Goal: Task Accomplishment & Management: Use online tool/utility

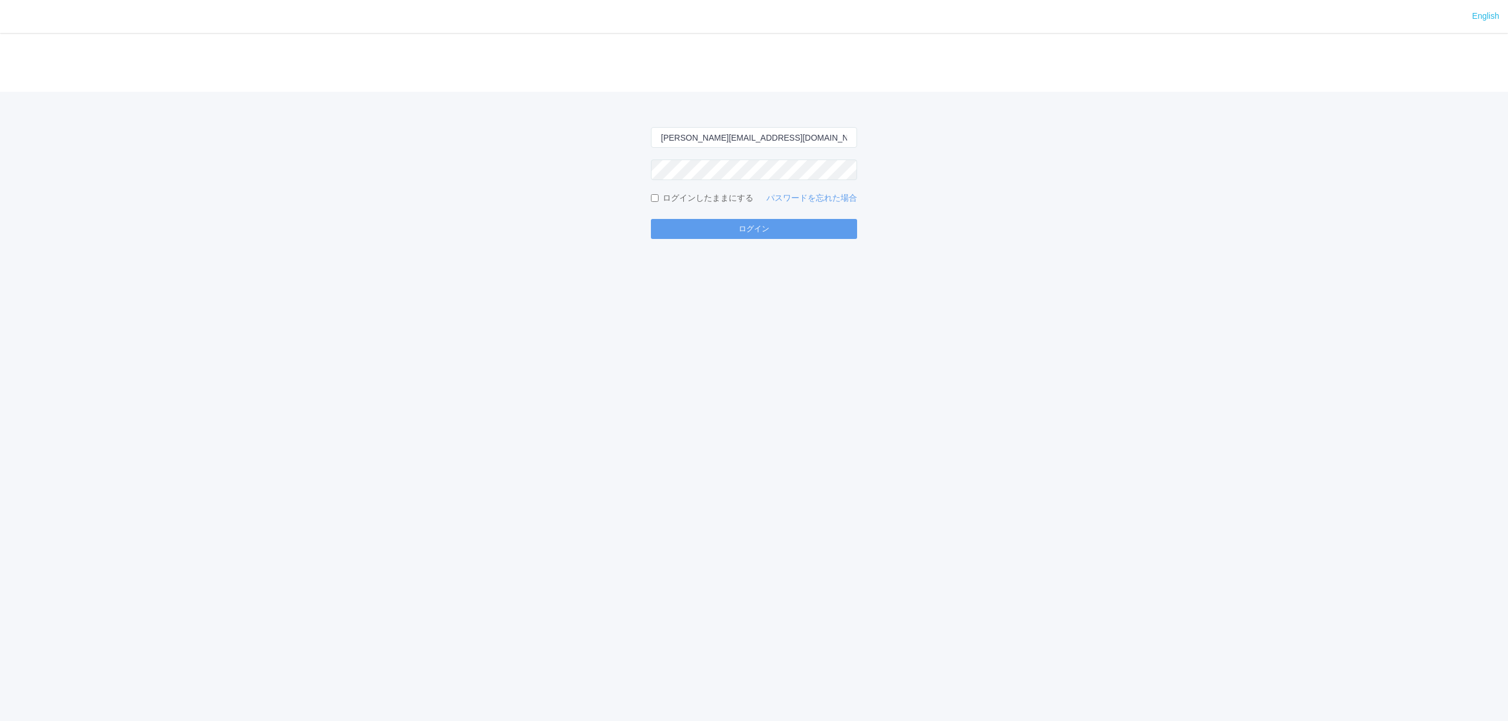
click at [817, 230] on button "ログイン" at bounding box center [754, 229] width 206 height 20
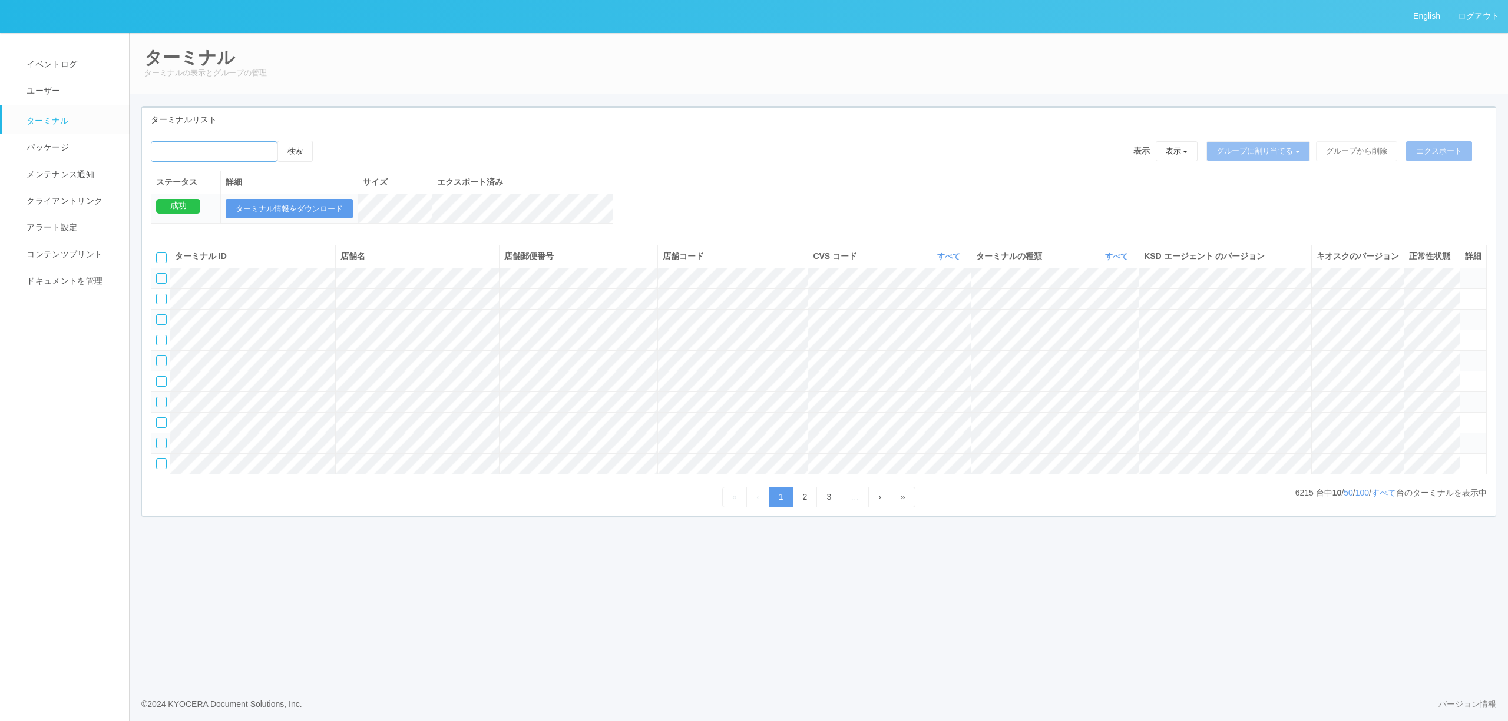
click at [258, 148] on input "emailSearch" at bounding box center [214, 151] width 127 height 21
paste input "LOremipsum（8/80）83:97~77:85dolorsitametconsectetu。 【adipi】 4.elit：78/94 35:24 7…"
type input "LOremipsum（1/77）48:96~02:88dolorsitametconsectetu。 【adipi】 7.elit：58/82 68:29 1…"
click at [277, 141] on button "検索" at bounding box center [294, 151] width 35 height 21
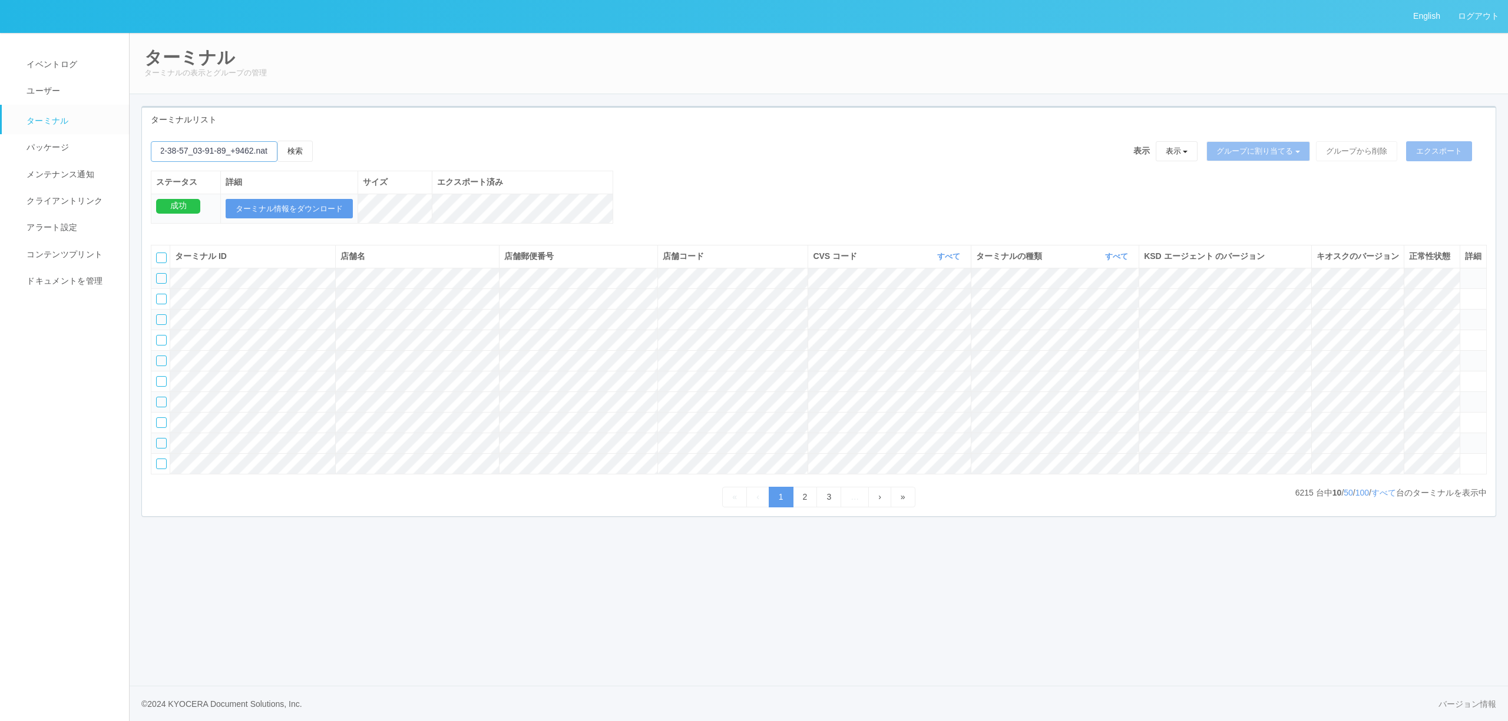
click at [258, 148] on input "emailSearch" at bounding box center [214, 151] width 127 height 21
click at [196, 151] on input "emailSearch" at bounding box center [214, 151] width 127 height 21
paste input "[GEOGRAPHIC_DATA][PERSON_NAME]"
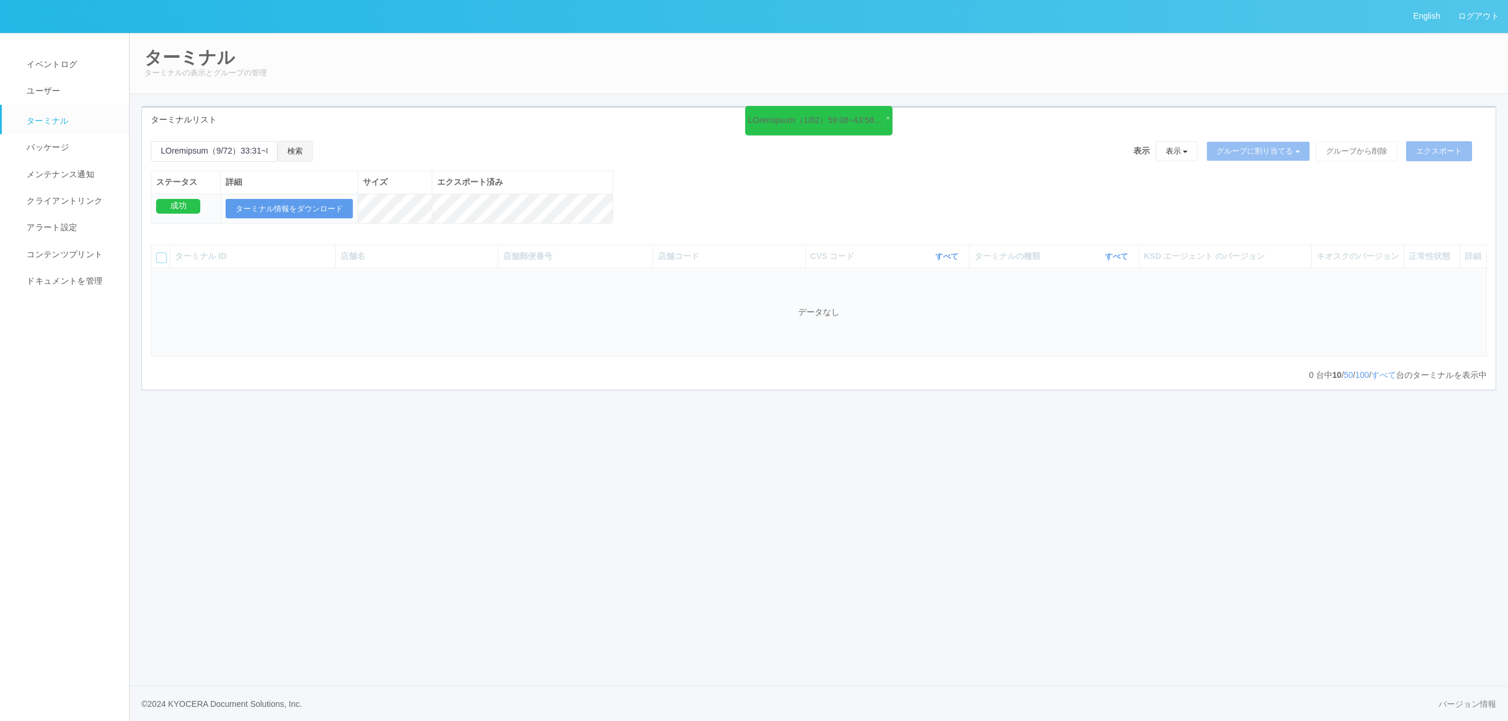
click at [307, 154] on button "検索" at bounding box center [294, 151] width 35 height 21
drag, startPoint x: 210, startPoint y: 147, endPoint x: 554, endPoint y: 148, distance: 344.5
click at [554, 148] on div "検索 表示 表示 すべてのターミナル 未割り当てのターミナル グループを追加 グループ名を編集 アーカイブ済みのターミナル グループに割り当てる グループを追…" at bounding box center [819, 156] width 1336 height 30
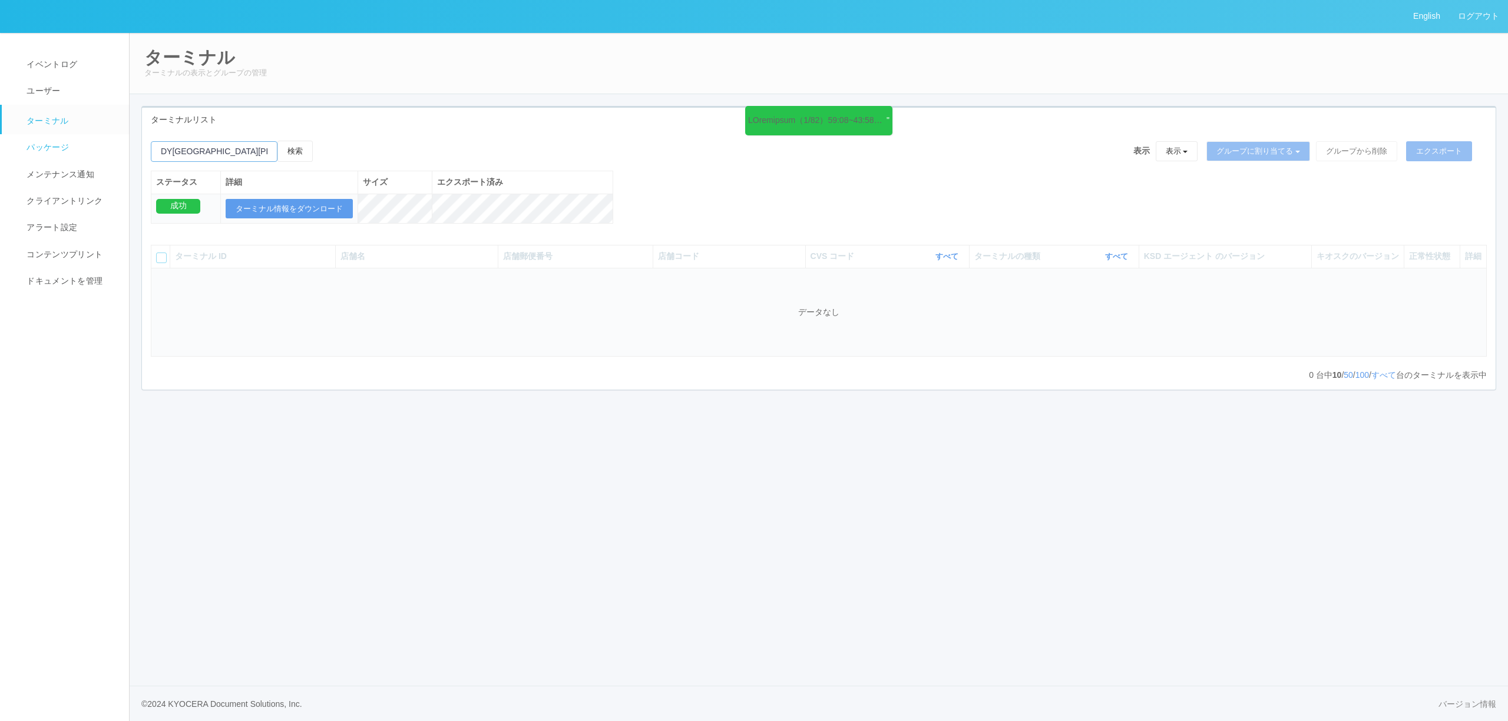
drag, startPoint x: 173, startPoint y: 146, endPoint x: 127, endPoint y: 144, distance: 45.4
click at [127, 144] on div "English ログアウト イベントログ ユーザー ターミナル パッケージ メンテナンス通知 クライアントリンク アラート設定 コンテンツプリント ドキュメン…" at bounding box center [754, 360] width 1508 height 721
type input "[GEOGRAPHIC_DATA][PERSON_NAME]"
click at [277, 141] on button "検索" at bounding box center [294, 151] width 35 height 21
click at [304, 152] on button "検索" at bounding box center [294, 151] width 35 height 21
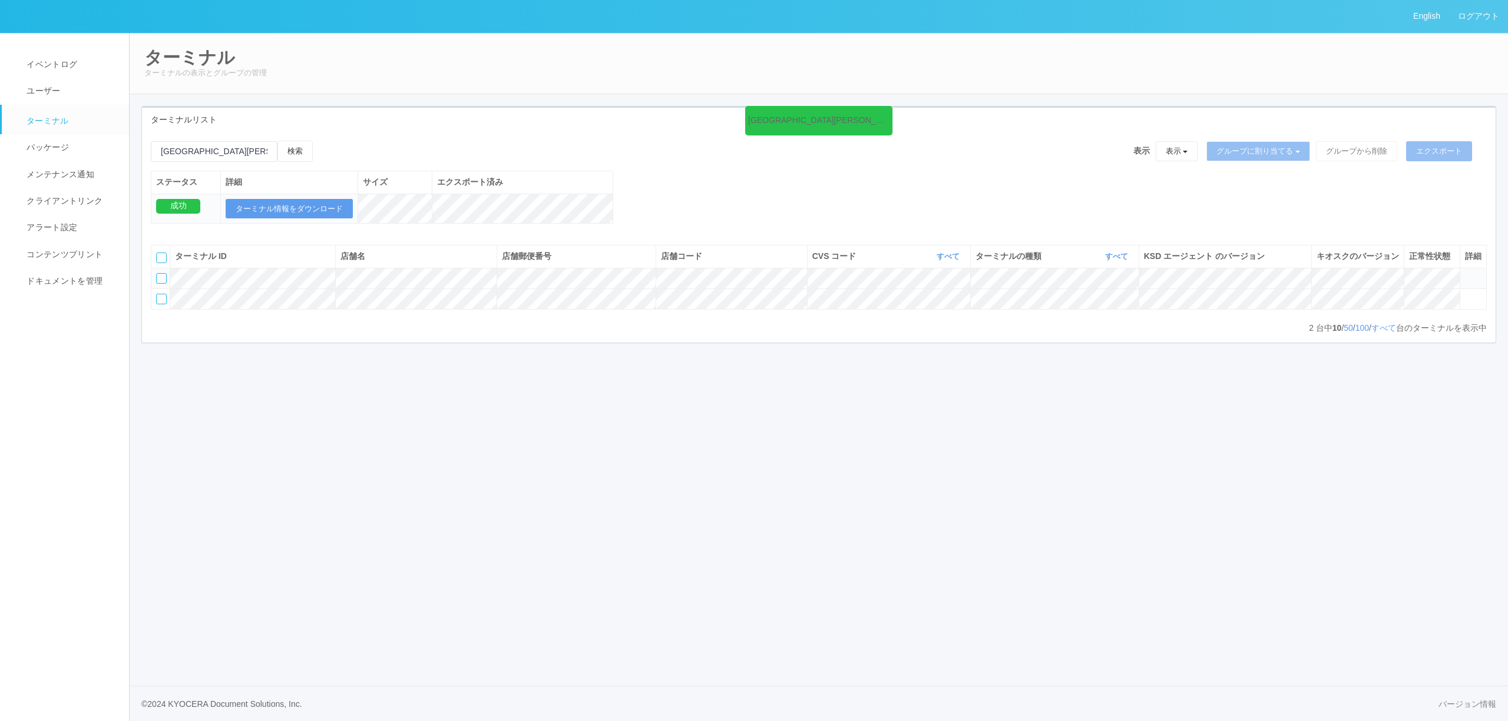
click at [1465, 273] on icon at bounding box center [1465, 273] width 0 height 0
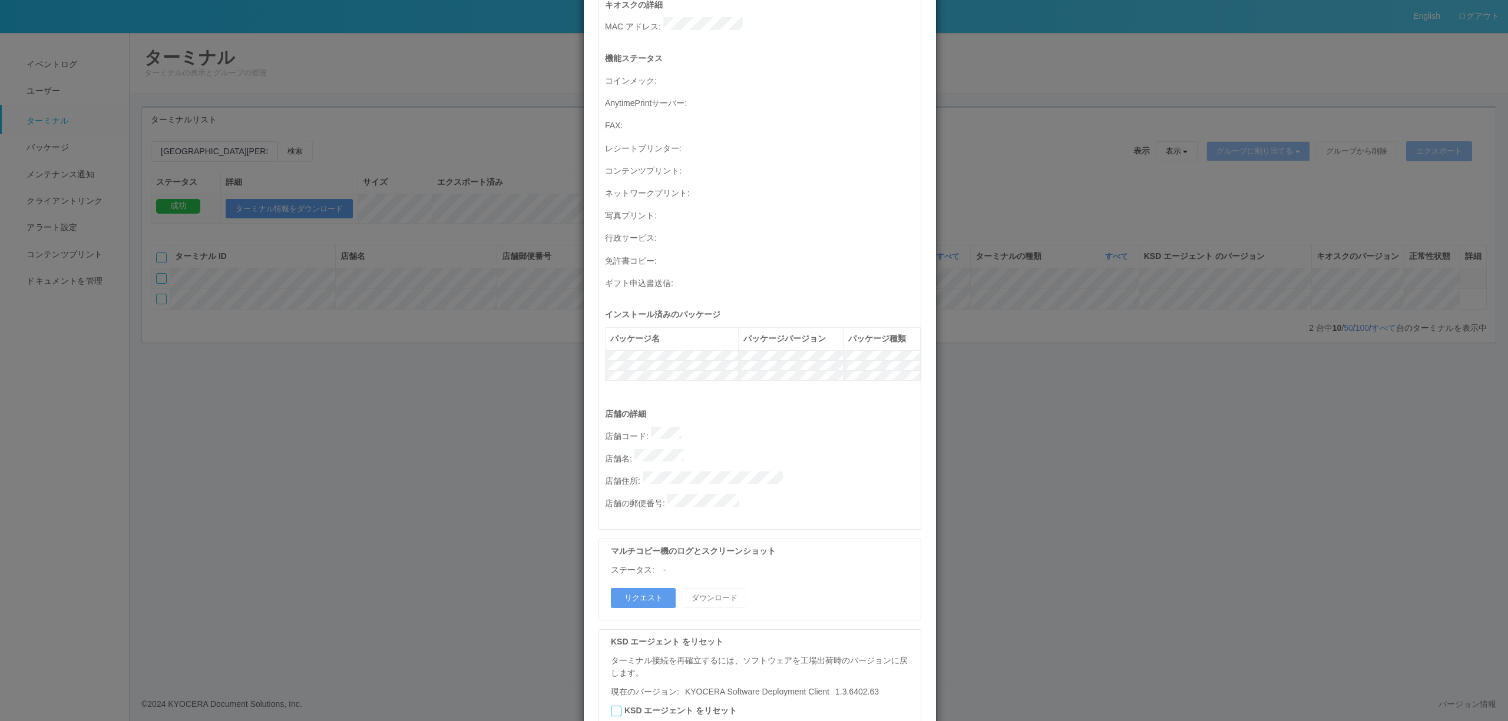
scroll to position [337, 0]
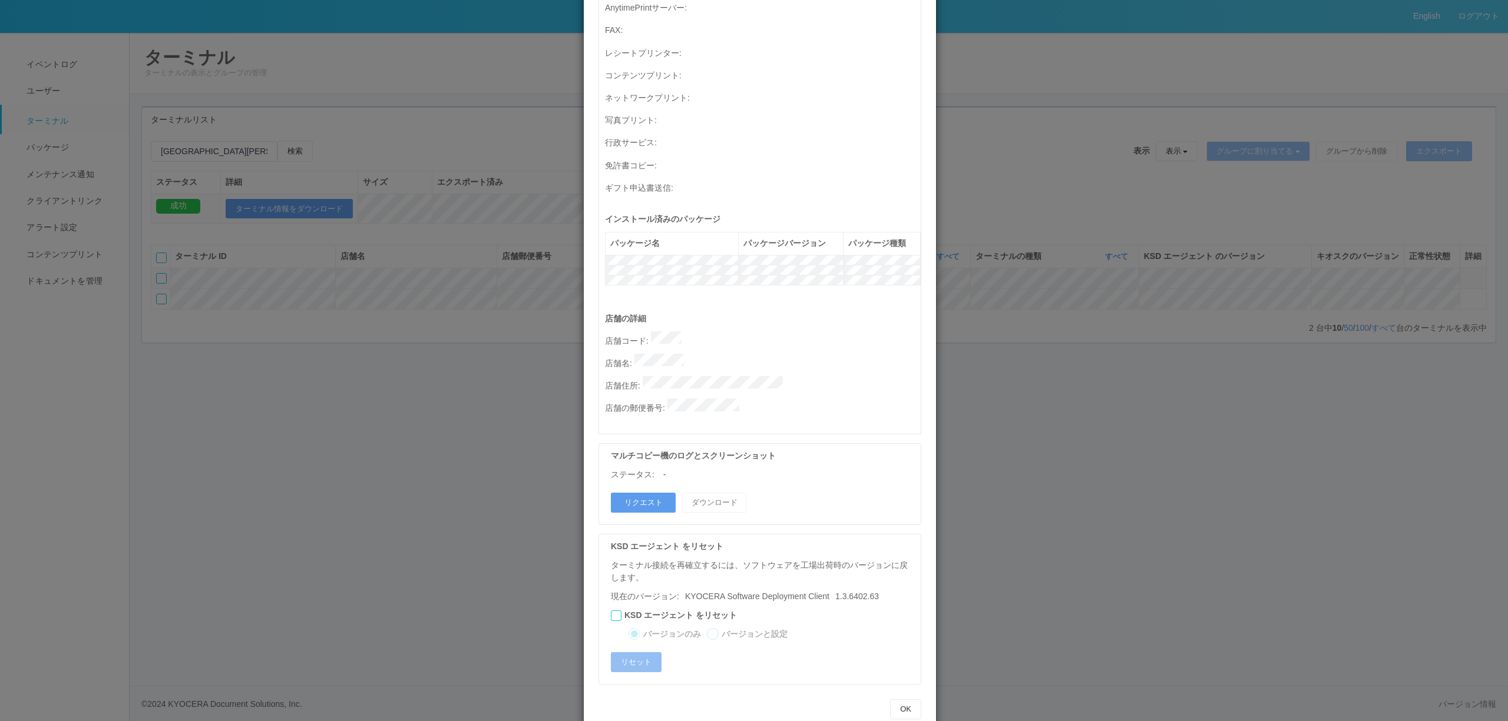
click at [669, 460] on div "マルチコピー機のログとスクリーンショット ステータス: - リクエスト ダウンロード" at bounding box center [759, 484] width 323 height 82
click at [657, 493] on button "リクエスト" at bounding box center [643, 503] width 65 height 20
click at [1332, 582] on div "ターミナルの詳細 詳細 S.M.A.R.T 接続ステータス 最終接続日時 : [DATE] 12:23:20 PM マルチコピー機の詳細 モデル : シリアル…" at bounding box center [754, 360] width 1508 height 721
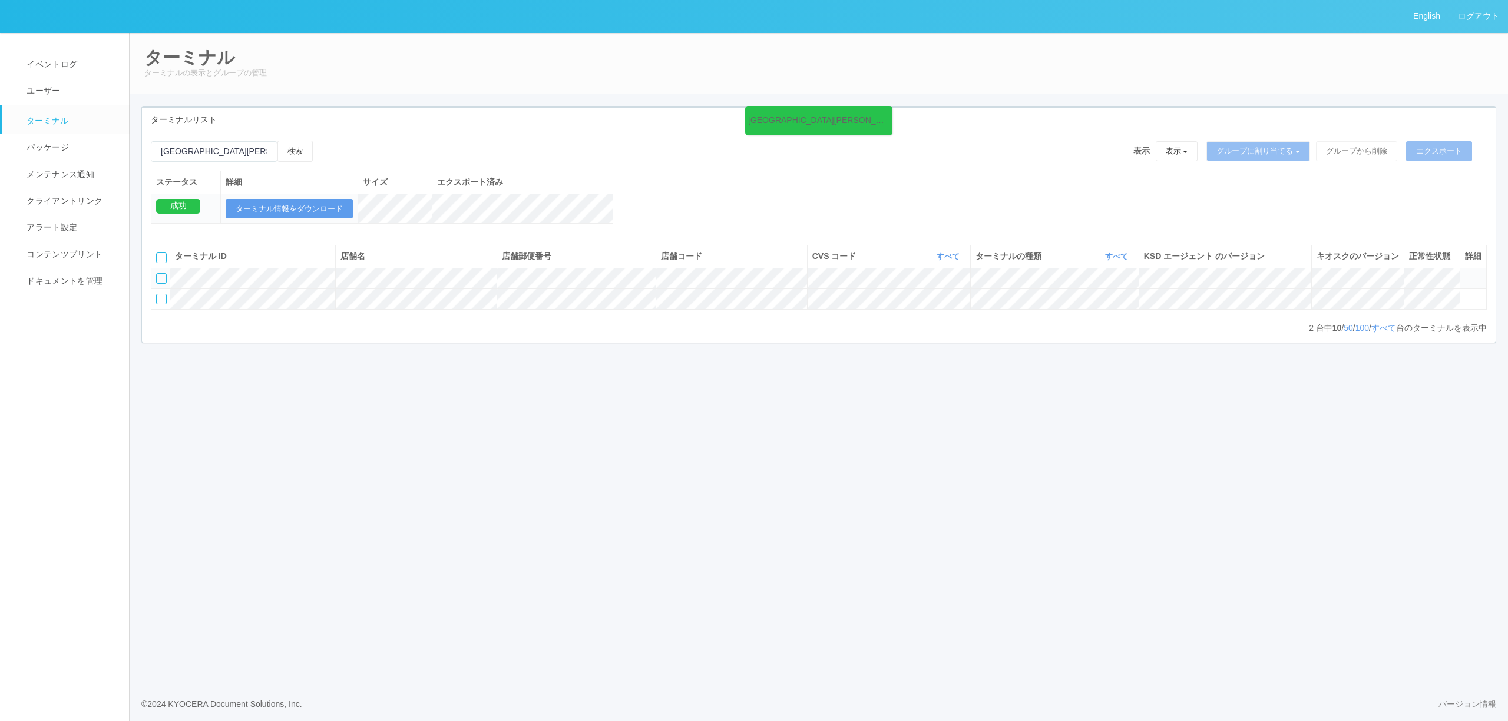
click at [1465, 273] on icon at bounding box center [1465, 273] width 0 height 0
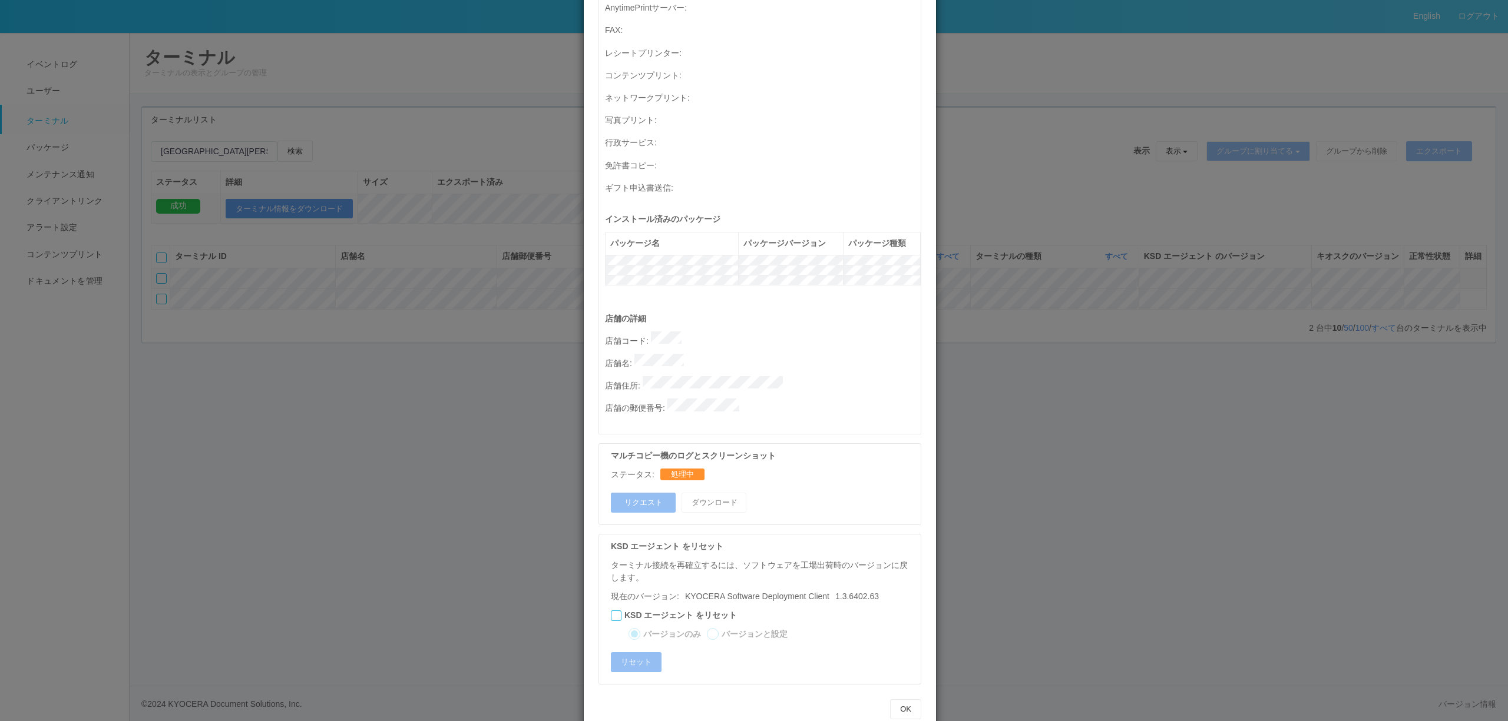
click at [1125, 264] on div "ターミナルの詳細 詳細 S.M.A.R.T 接続ステータス 最終接続日時 : [DATE] 12:23:20 PM マルチコピー機の詳細 モデル : シリアル…" at bounding box center [754, 360] width 1508 height 721
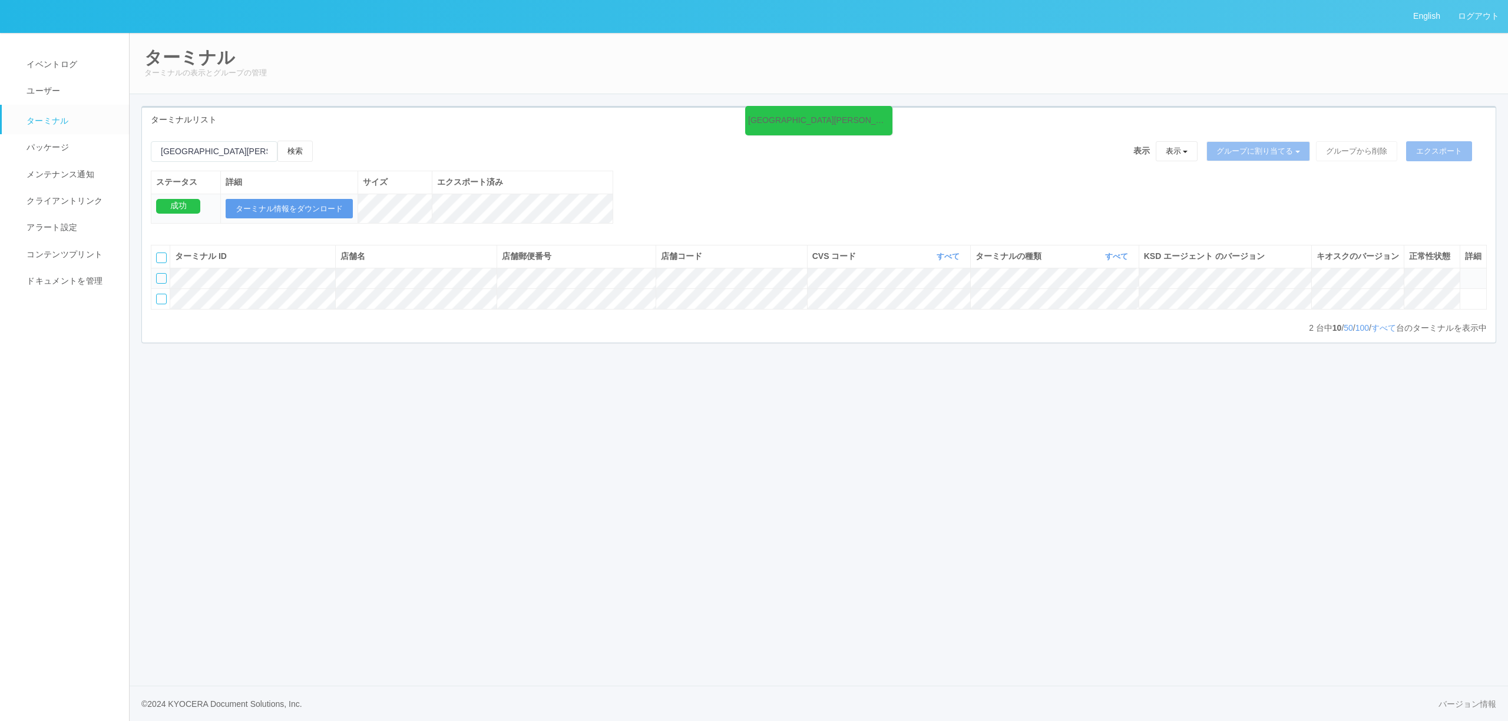
click at [1465, 273] on icon at bounding box center [1465, 273] width 0 height 0
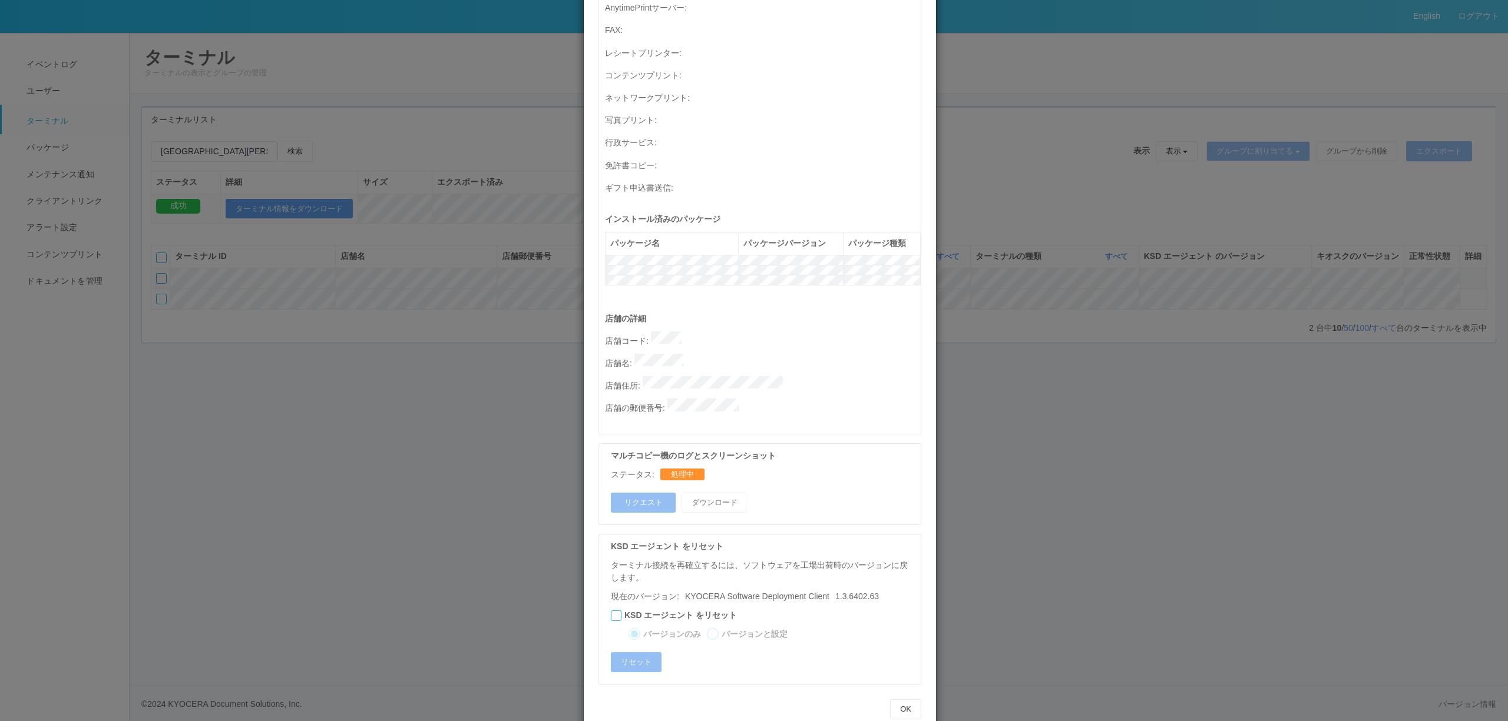
click at [1456, 339] on div "ターミナルの詳細 詳細 S.M.A.R.T 接続ステータス 最終接続日時 : [DATE] 12:23:20 PM マルチコピー機の詳細 モデル : シリアル…" at bounding box center [754, 360] width 1508 height 721
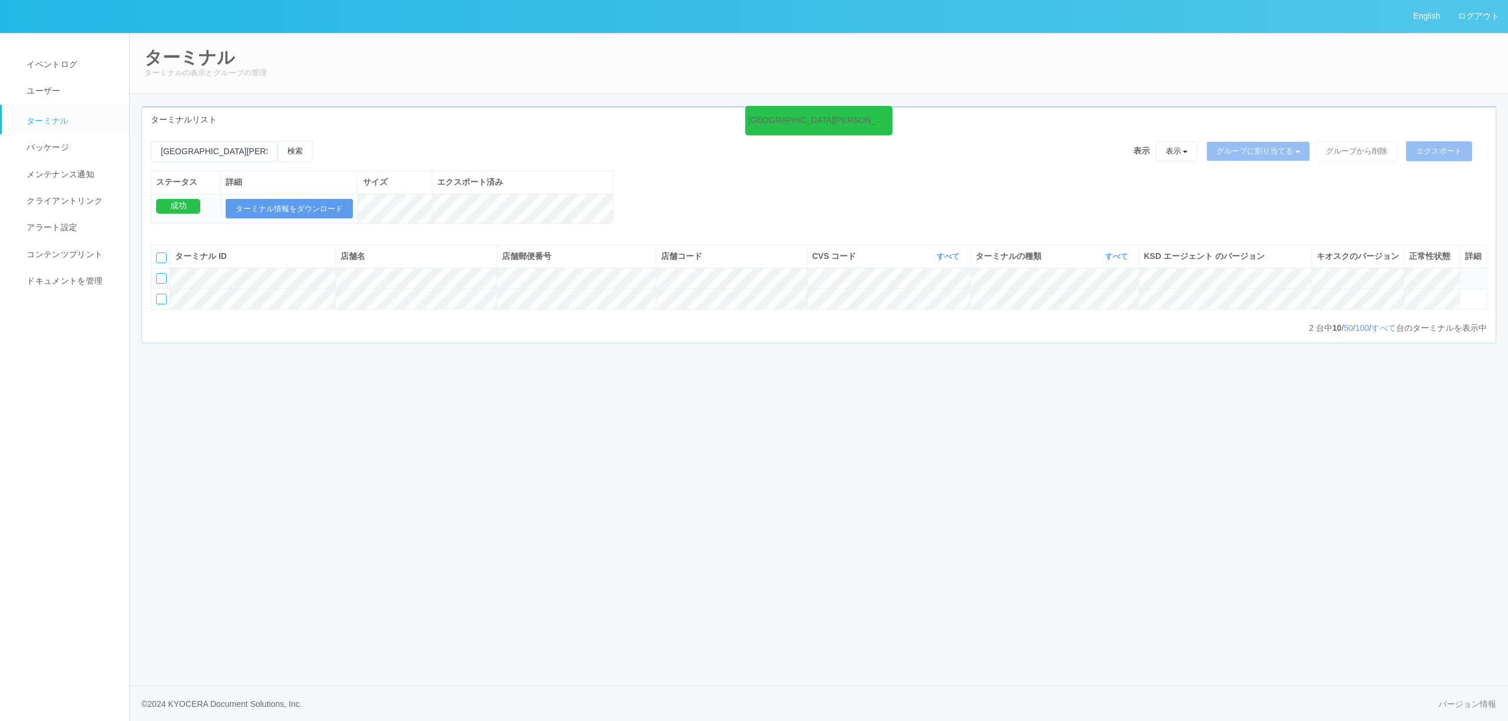
click at [1465, 273] on icon at bounding box center [1465, 273] width 0 height 0
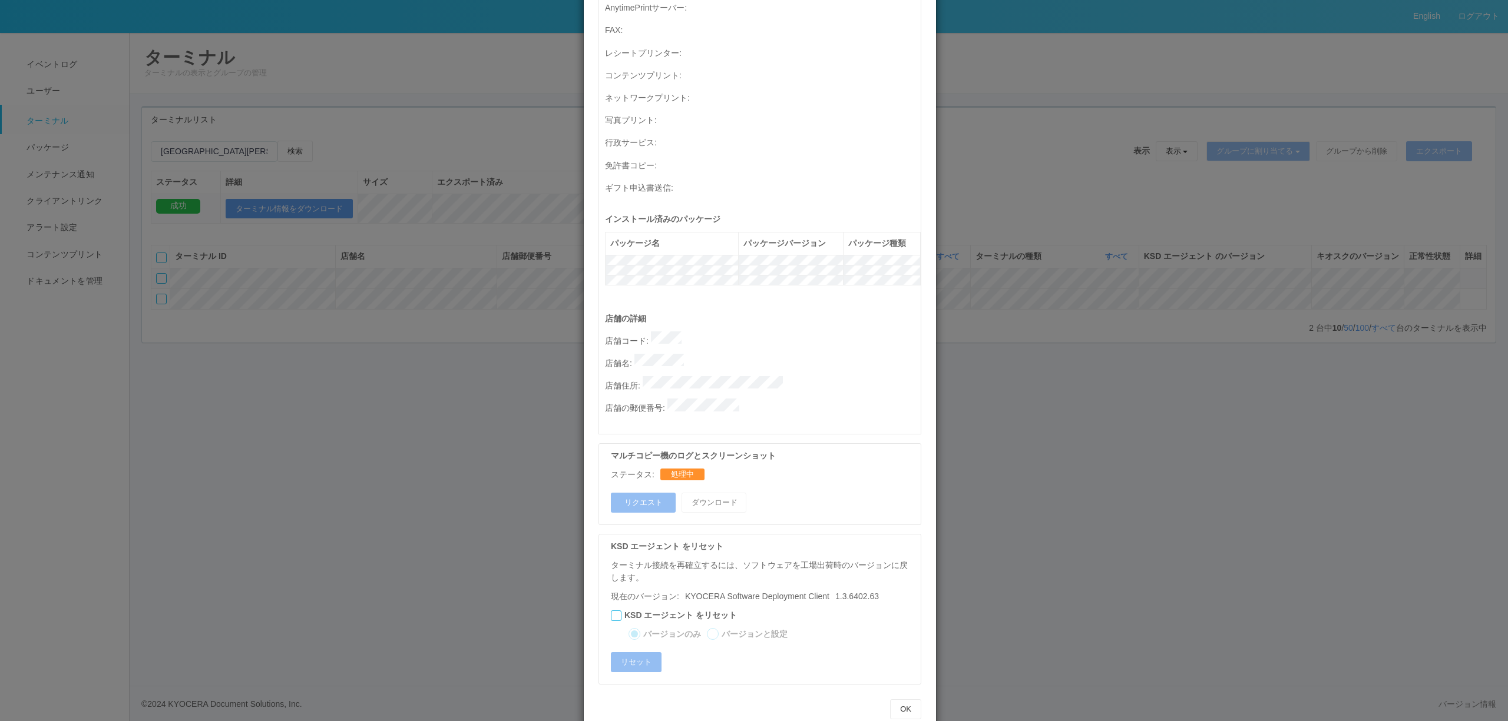
click at [926, 471] on div "詳細 S.M.A.R.T 接続ステータス 最終接続日時 : [DATE] 12:23:20 PM マルチコピー機の詳細 モデル : シリアル番号 : MAC …" at bounding box center [760, 222] width 352 height 1013
